Goal: Navigation & Orientation: Find specific page/section

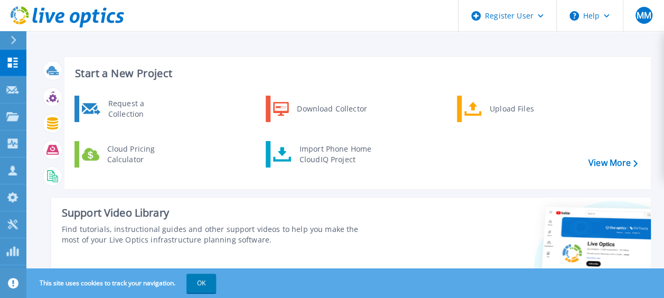
scroll to position [60, 0]
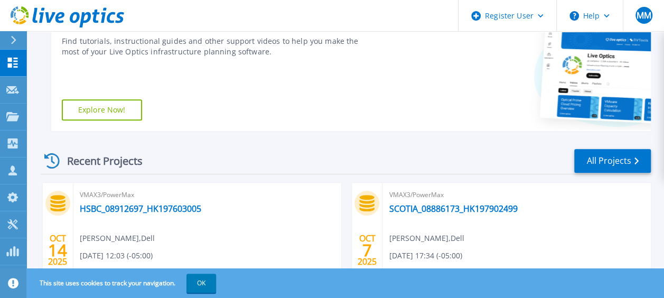
scroll to position [158, 0]
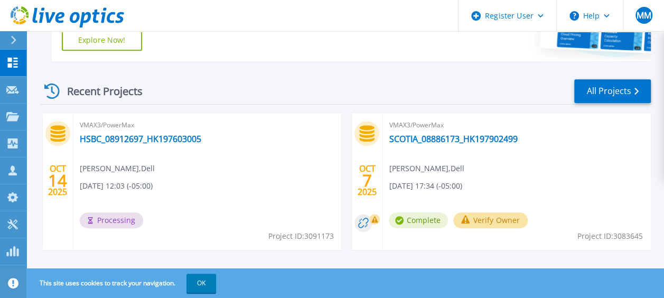
scroll to position [264, 0]
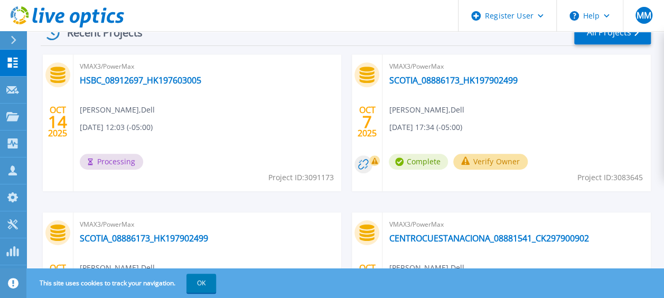
scroll to position [317, 0]
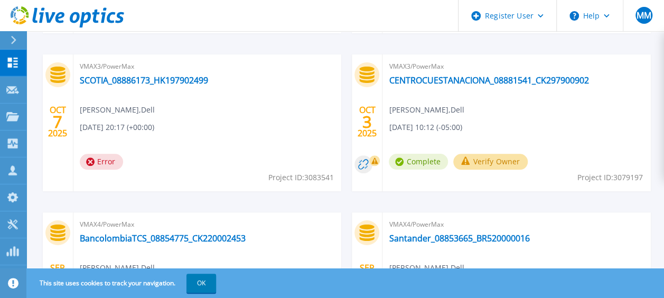
scroll to position [475, 0]
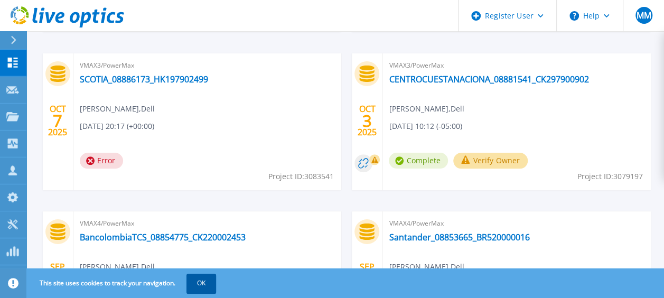
click at [198, 280] on button "OK" at bounding box center [201, 282] width 30 height 19
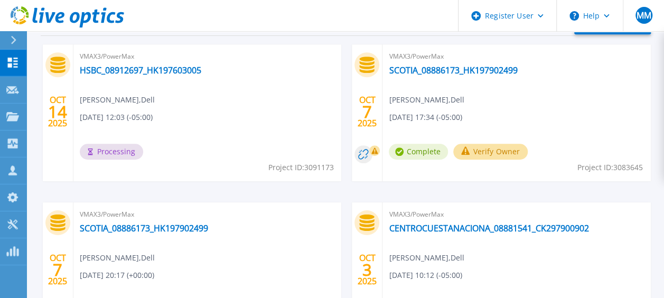
scroll to position [317, 0]
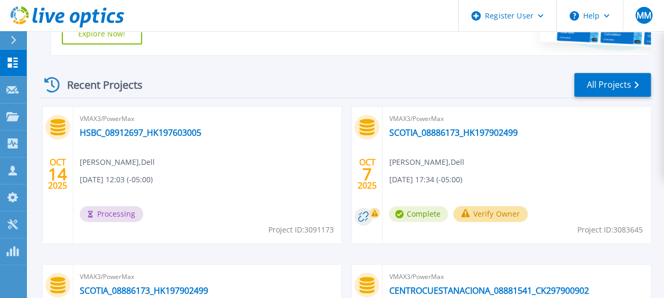
scroll to position [264, 0]
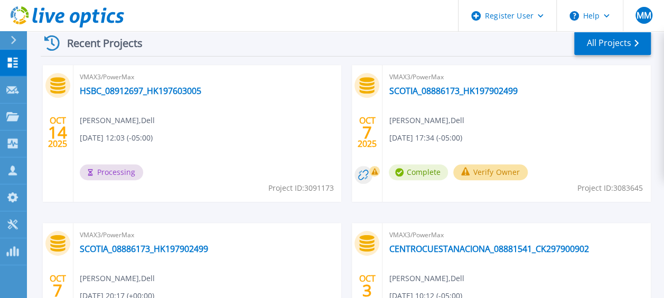
scroll to position [264, 0]
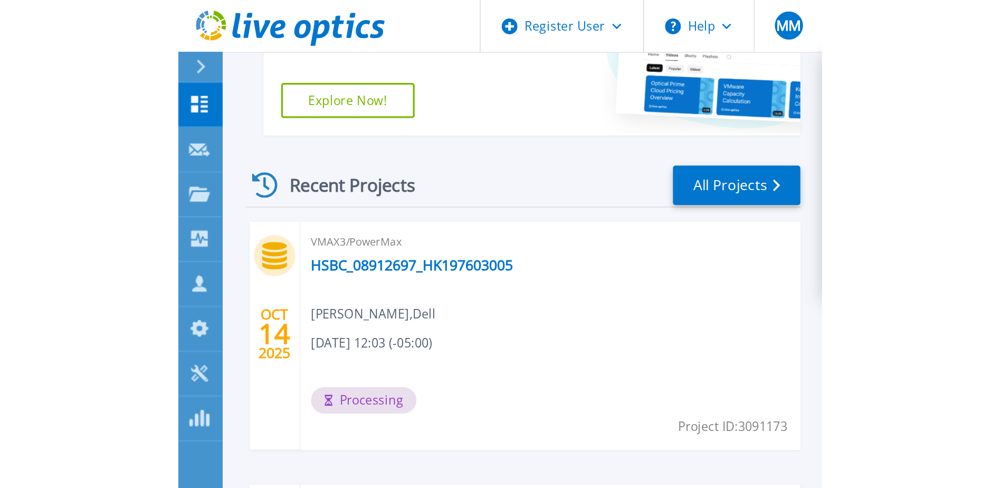
scroll to position [97, 0]
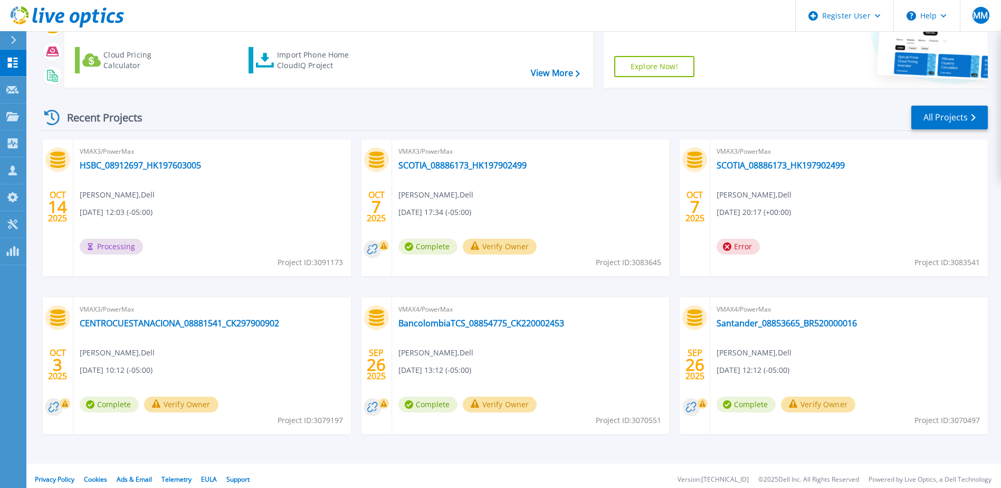
scroll to position [97, 0]
